Goal: Register for event/course

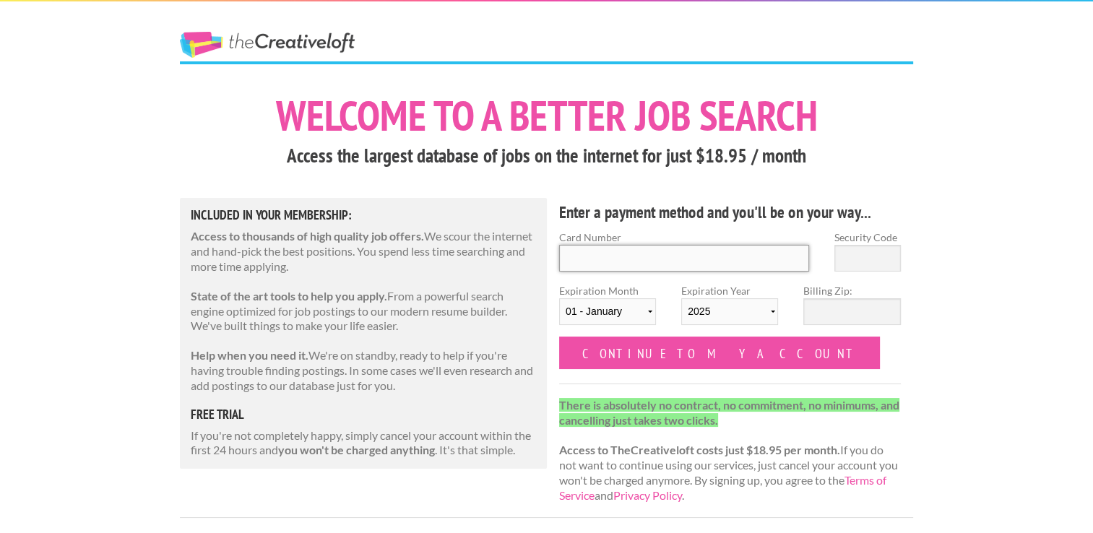
click at [691, 265] on input "Card Number" at bounding box center [684, 258] width 250 height 27
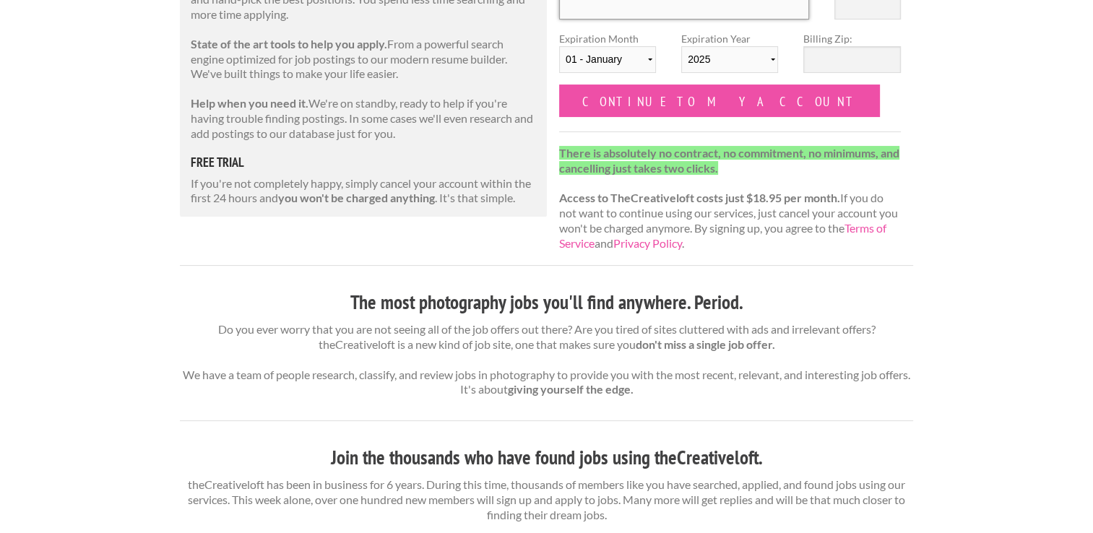
scroll to position [434, 0]
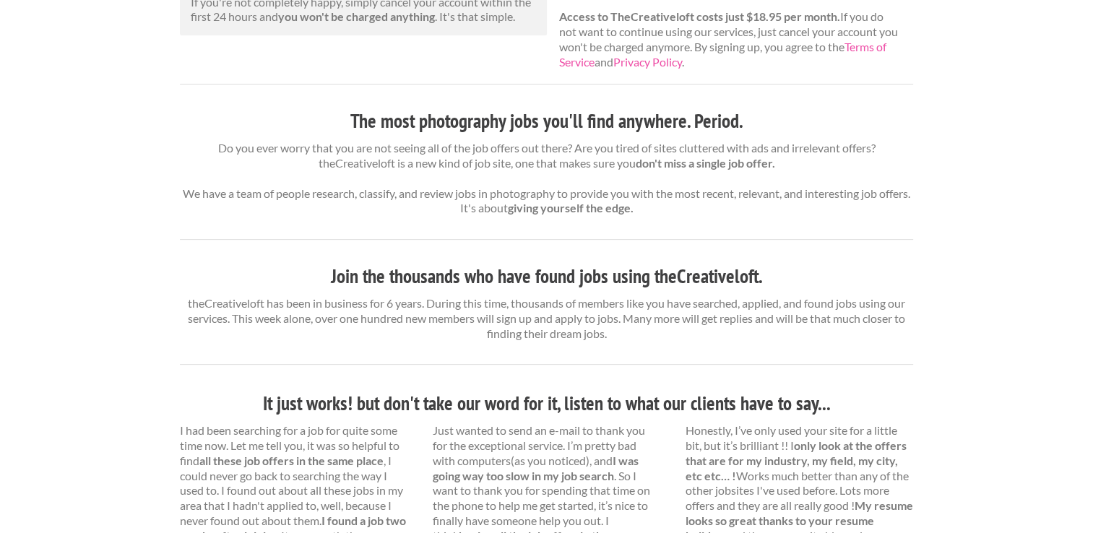
scroll to position [939, 0]
